Goal: Task Accomplishment & Management: Use online tool/utility

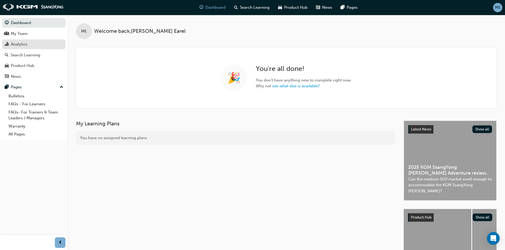
click at [17, 45] on div "Analytics" at bounding box center [19, 44] width 16 height 6
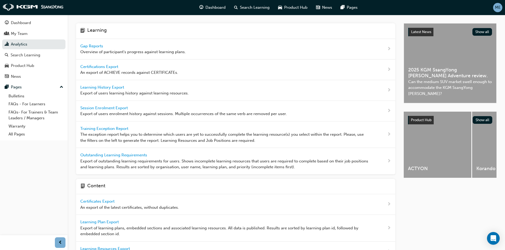
click at [99, 45] on span "Gap Reports" at bounding box center [92, 46] width 24 height 5
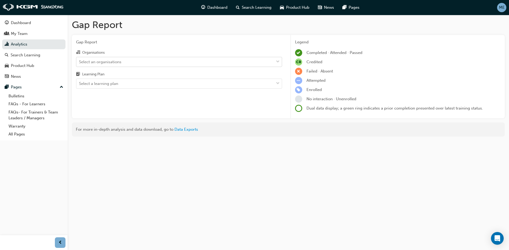
click at [158, 59] on div "Select an organisations" at bounding box center [174, 61] width 197 height 9
click at [79, 59] on input "Organisations Select an organisations" at bounding box center [79, 61] width 1 height 5
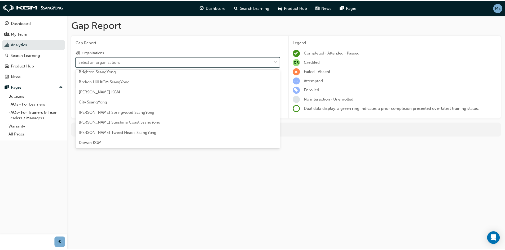
scroll to position [106, 0]
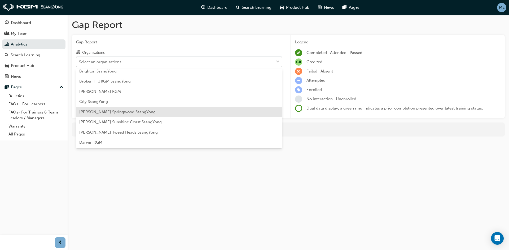
click at [160, 108] on div "[PERSON_NAME] Springwood SsangYong" at bounding box center [179, 112] width 206 height 10
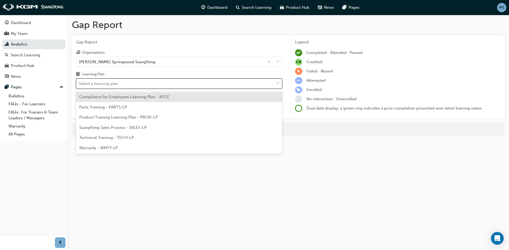
click at [125, 86] on div "Select a learning plan" at bounding box center [174, 83] width 197 height 9
click at [79, 86] on input "Learning Plan option Compliance for Employees Learning Plan - BFCE focused, 1 o…" at bounding box center [79, 83] width 1 height 5
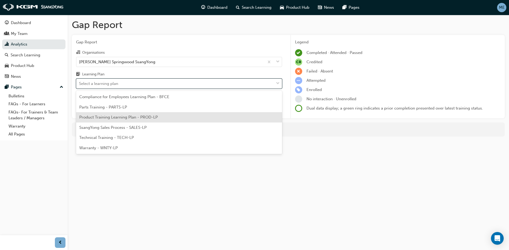
click at [139, 116] on span "Product Training Learning Plan - PROD-LP" at bounding box center [118, 117] width 78 height 5
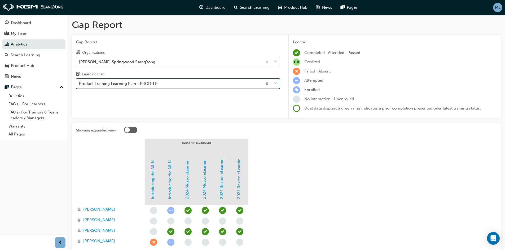
click at [184, 83] on div "Product Training Learning Plan - PROD-LP" at bounding box center [169, 83] width 186 height 9
click at [79, 83] on input "Learning Plan option Product Training Learning Plan - PROD-LP, selected. 0 resu…" at bounding box center [79, 83] width 1 height 5
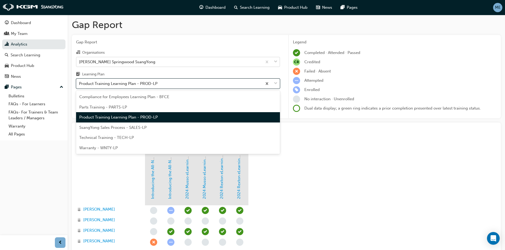
click at [190, 61] on div "[PERSON_NAME] Springwood SsangYong" at bounding box center [169, 61] width 186 height 9
click at [79, 61] on input "Organisations [PERSON_NAME] Springwood SsangYong" at bounding box center [79, 61] width 1 height 5
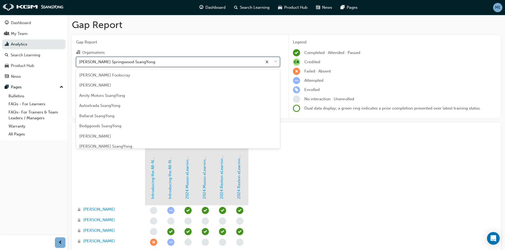
scroll to position [78, 0]
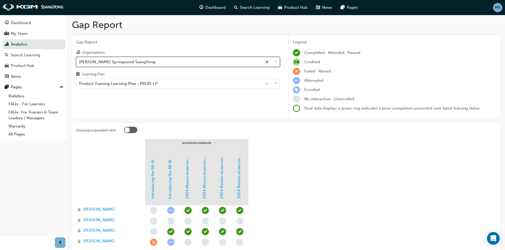
click at [190, 61] on div "[PERSON_NAME] Springwood SsangYong" at bounding box center [169, 61] width 186 height 9
click at [79, 61] on input "Organisations option [PERSON_NAME] Springwood SsangYong, selected. 0 results av…" at bounding box center [79, 61] width 1 height 5
click at [190, 61] on div "[PERSON_NAME] Springwood SsangYong" at bounding box center [169, 61] width 186 height 9
click at [79, 61] on input "Organisations option [PERSON_NAME] Springwood SsangYong, selected. 0 results av…" at bounding box center [79, 61] width 1 height 5
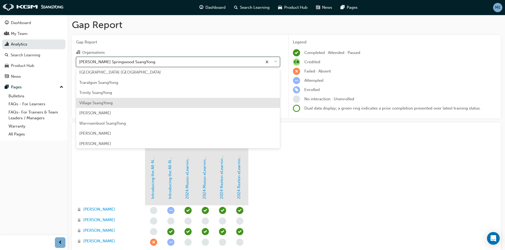
scroll to position [687, 0]
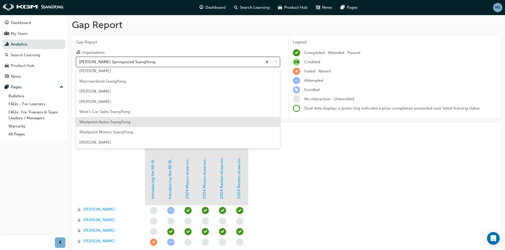
click at [183, 121] on div "Westpoint Autos SsangYong" at bounding box center [178, 122] width 204 height 10
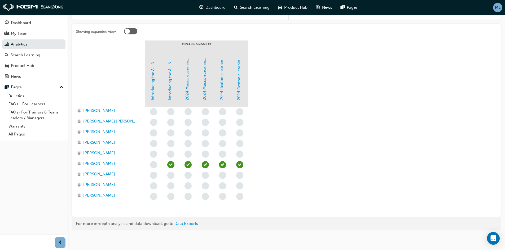
scroll to position [101, 0]
